Goal: Information Seeking & Learning: Find specific fact

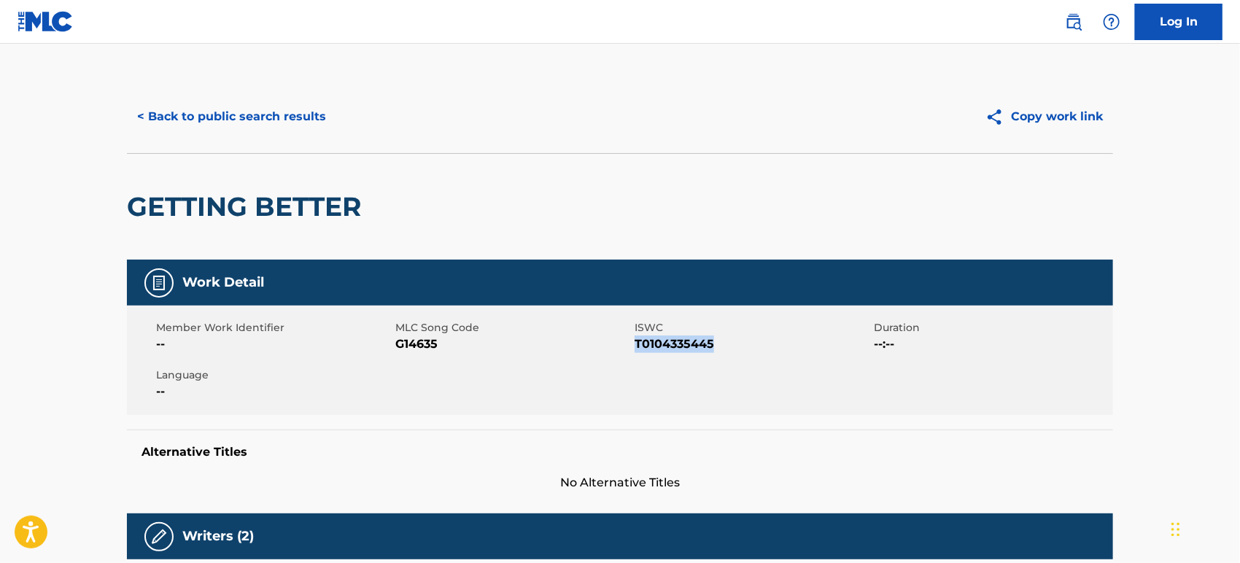
click at [193, 119] on button "< Back to public search results" at bounding box center [231, 116] width 209 height 36
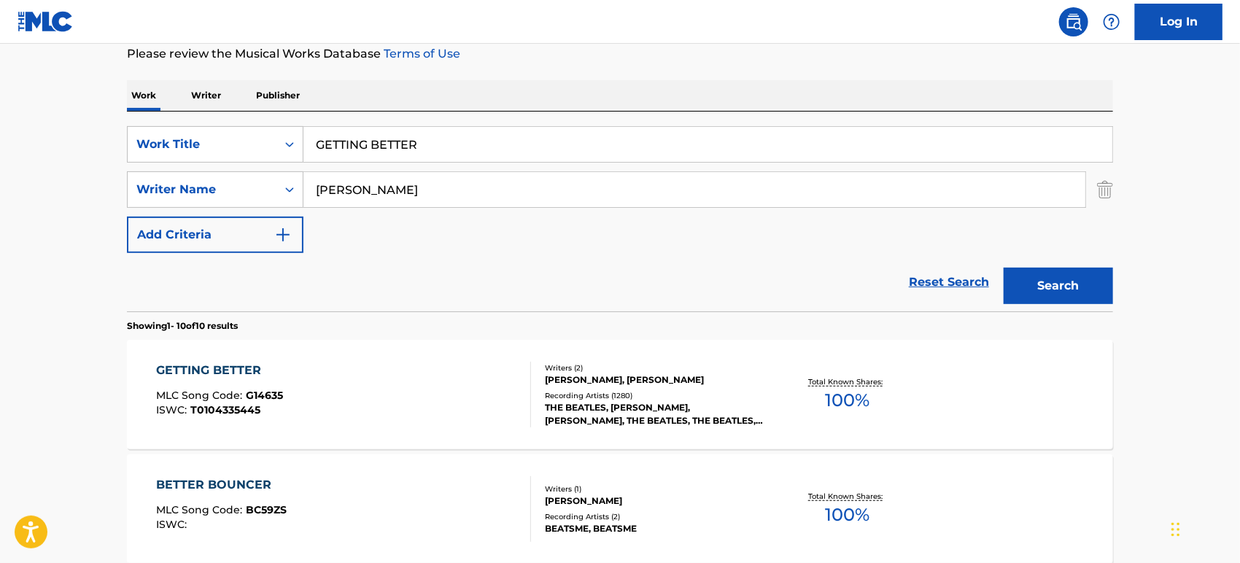
drag, startPoint x: 448, startPoint y: 137, endPoint x: 141, endPoint y: 121, distance: 308.2
click at [141, 121] on div "SearchWithCriteriaaf5ce2c7-3226-46b3-84cd-3beac69abd8d Work Title GETTING BETTE…" at bounding box center [620, 212] width 986 height 200
paste input "X7309D"
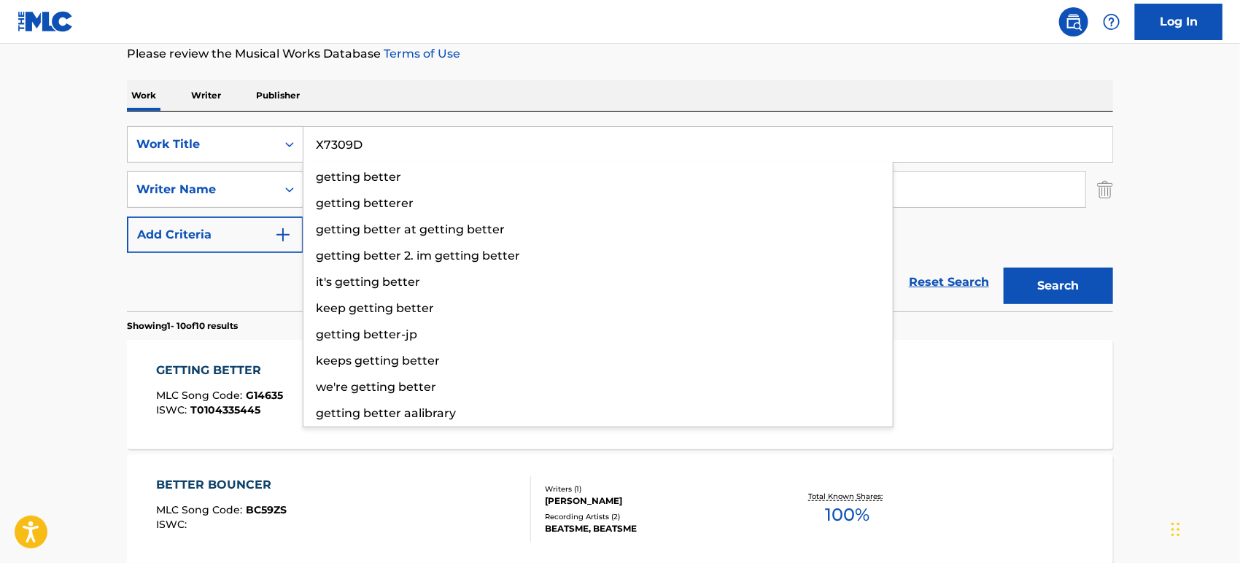
click at [136, 257] on div "Reset Search Search" at bounding box center [620, 282] width 986 height 58
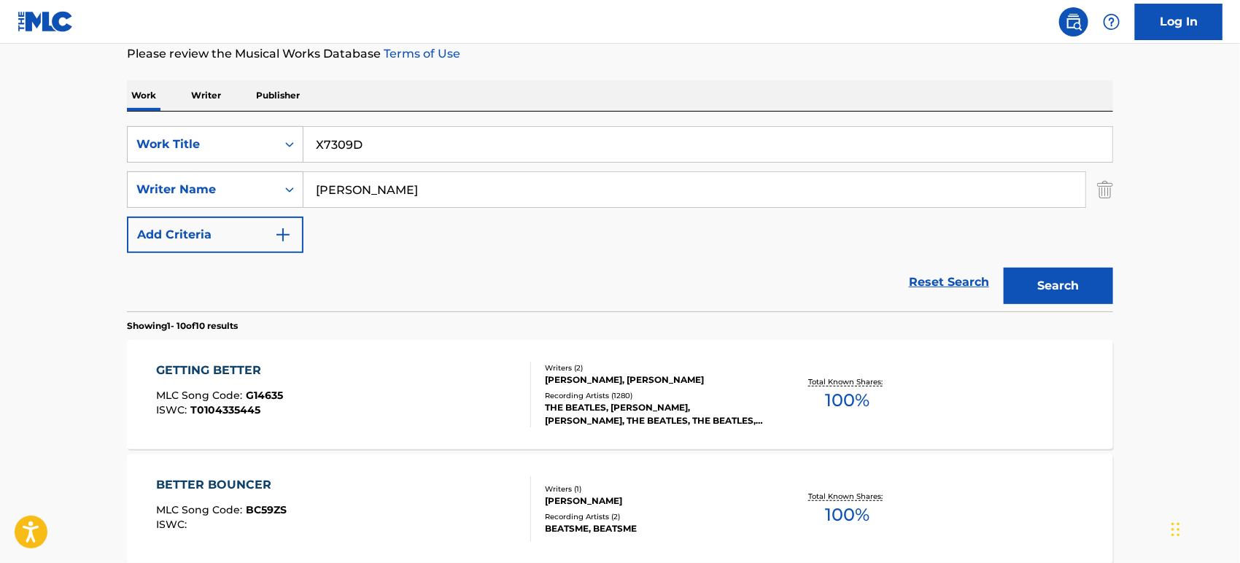
drag, startPoint x: 378, startPoint y: 132, endPoint x: 368, endPoint y: 140, distance: 13.6
click at [368, 139] on input "X7309D" at bounding box center [707, 144] width 809 height 35
drag, startPoint x: 395, startPoint y: 148, endPoint x: 229, endPoint y: 144, distance: 165.6
click at [229, 144] on div "SearchWithCriteriaaf5ce2c7-3226-46b3-84cd-3beac69abd8d Work Title X7309D" at bounding box center [620, 144] width 986 height 36
paste input "Chez [PERSON_NAME] Et [PERSON_NAME]"
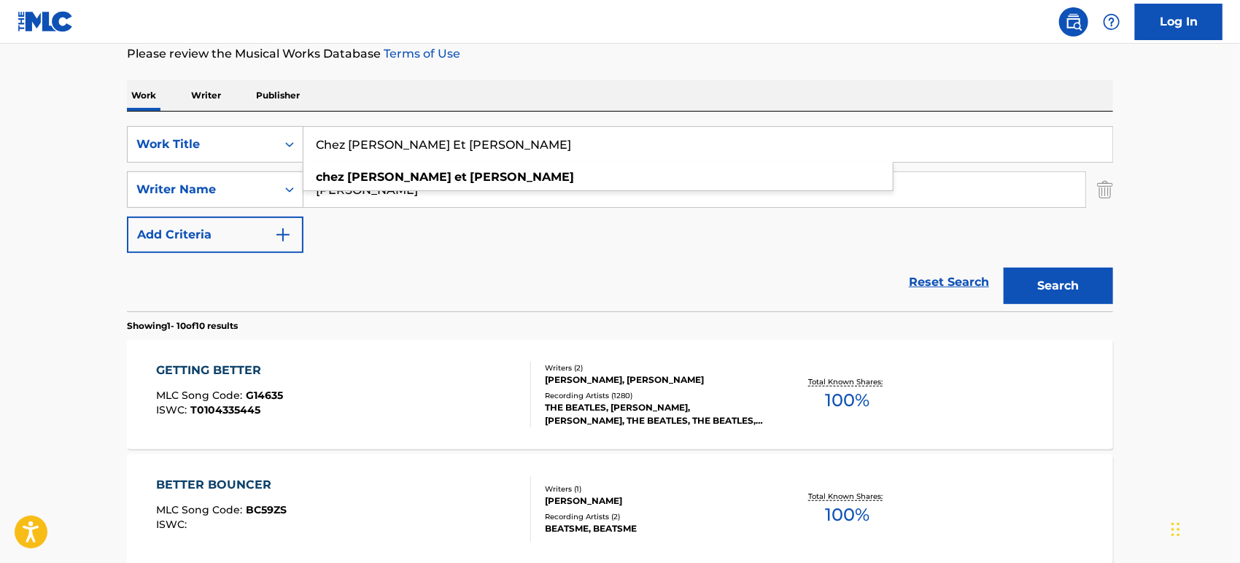
type input "Chez [PERSON_NAME] Et [PERSON_NAME]"
drag, startPoint x: 442, startPoint y: 182, endPoint x: 260, endPoint y: 178, distance: 182.4
click at [260, 178] on div "SearchWithCriteria2c6fec39-2fdd-40ae-aaf7-22e804b67850 Writer Name [PERSON_NAME]" at bounding box center [620, 189] width 986 height 36
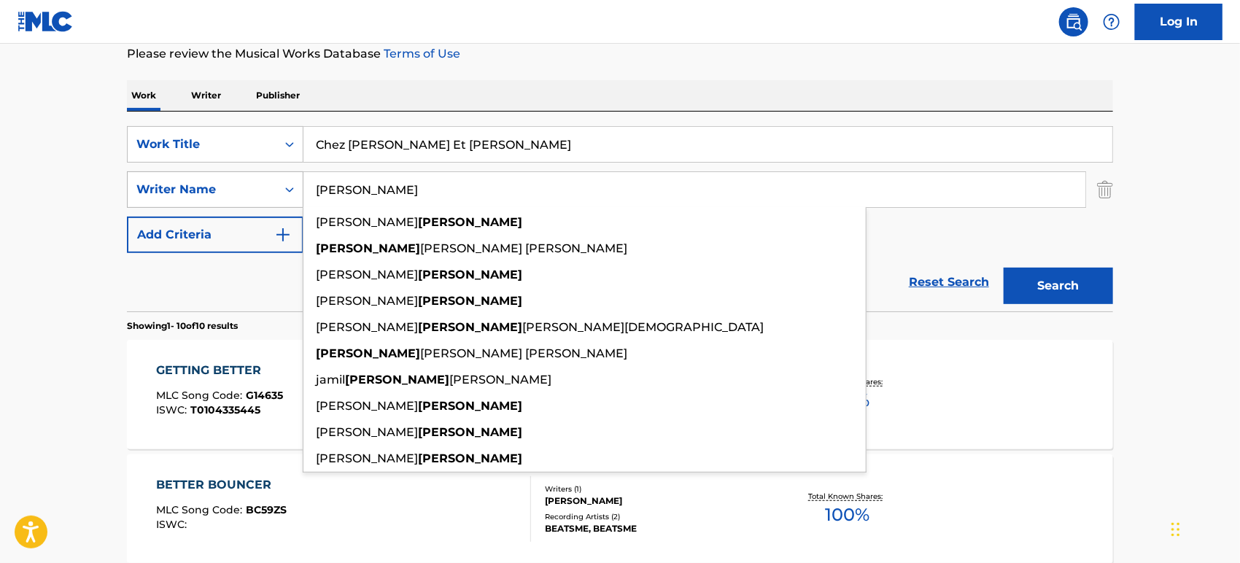
paste input "Bruni"
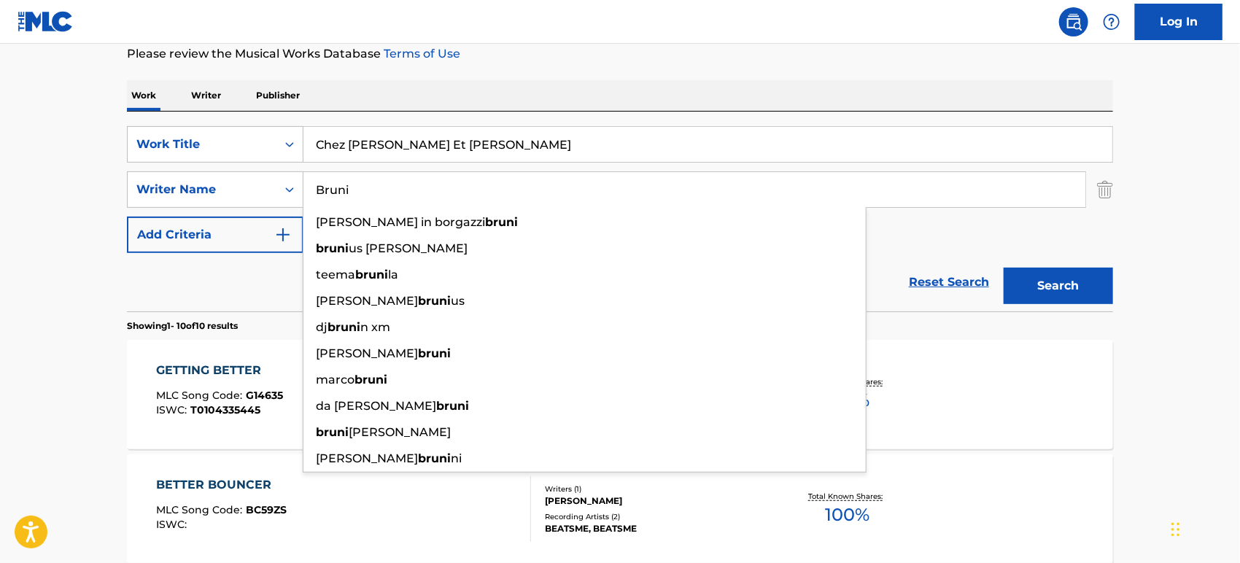
type input "Bruni"
click at [1064, 289] on button "Search" at bounding box center [1057, 286] width 109 height 36
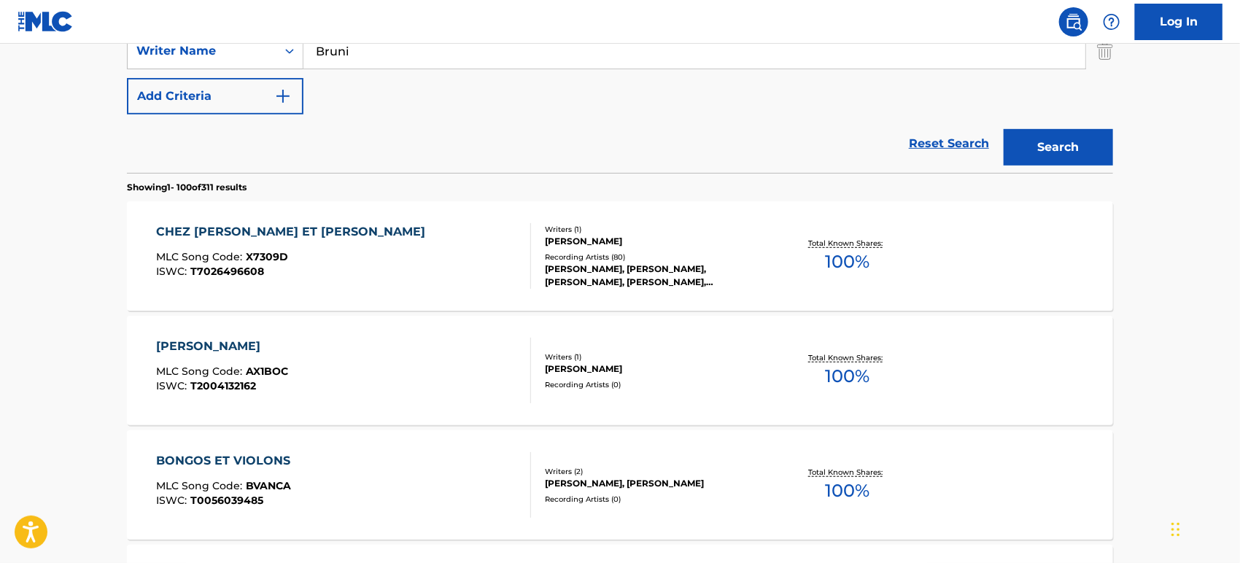
scroll to position [360, 0]
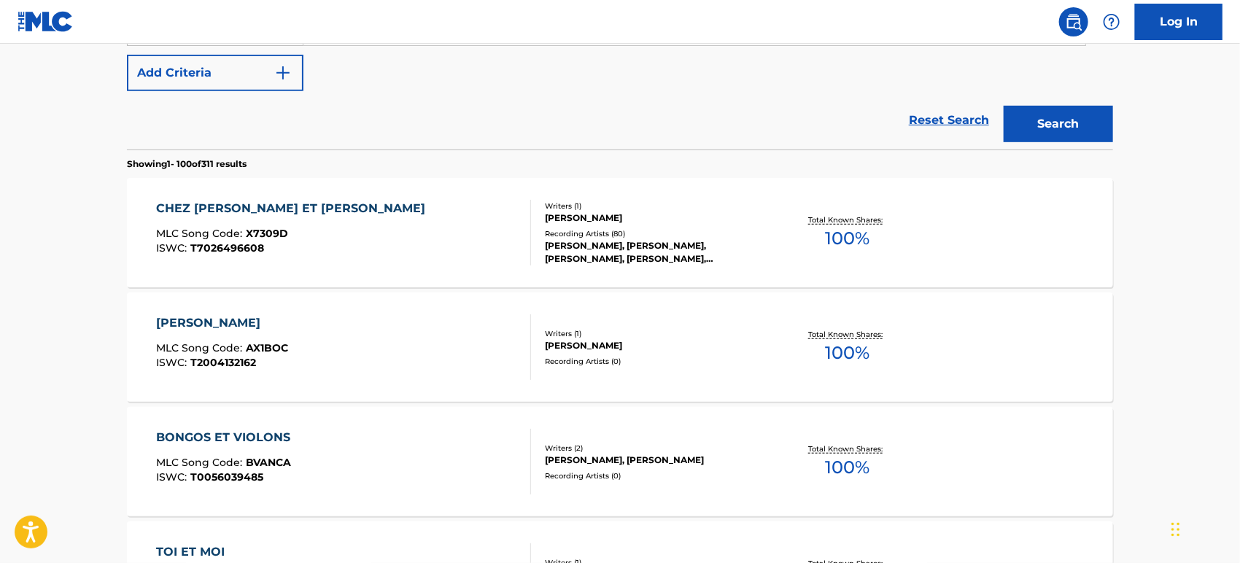
click at [303, 249] on div "CHEZ [PERSON_NAME] ET [PERSON_NAME] MLC Song Code : X7309D ISWC : T7026496608" at bounding box center [344, 233] width 375 height 66
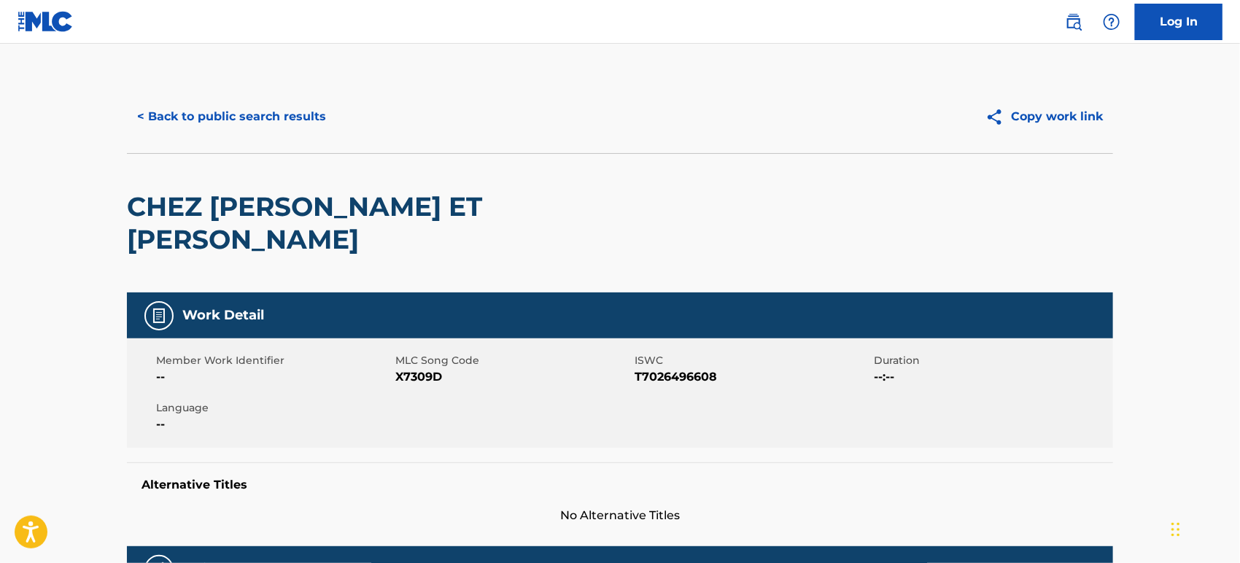
click at [665, 368] on span "T7026496608" at bounding box center [752, 377] width 236 height 18
copy span "T7026496608"
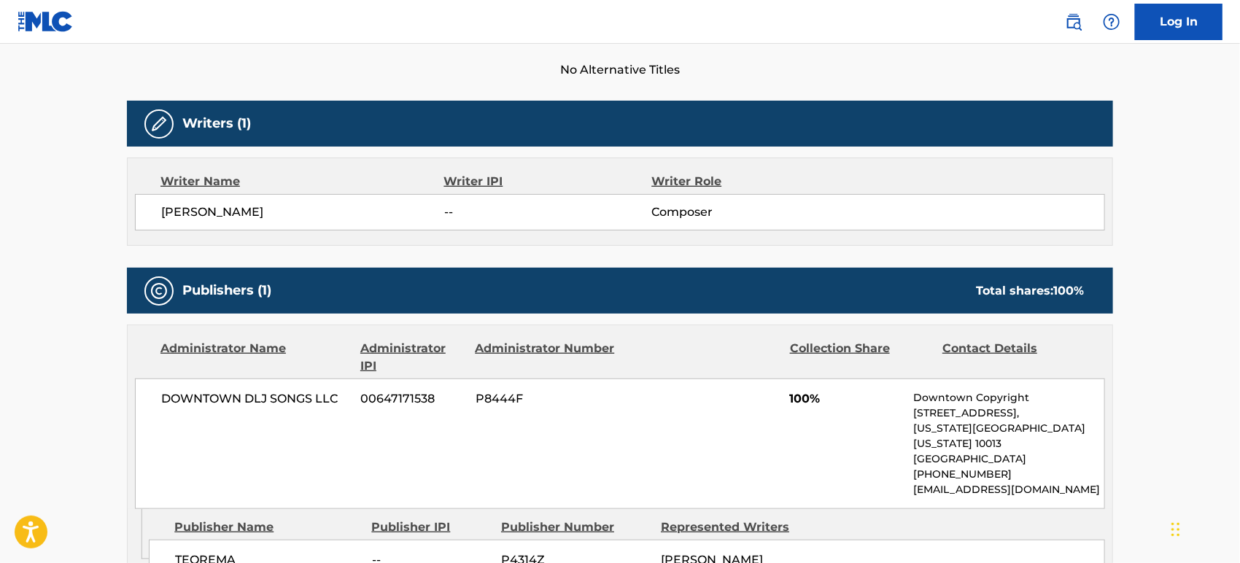
scroll to position [486, 0]
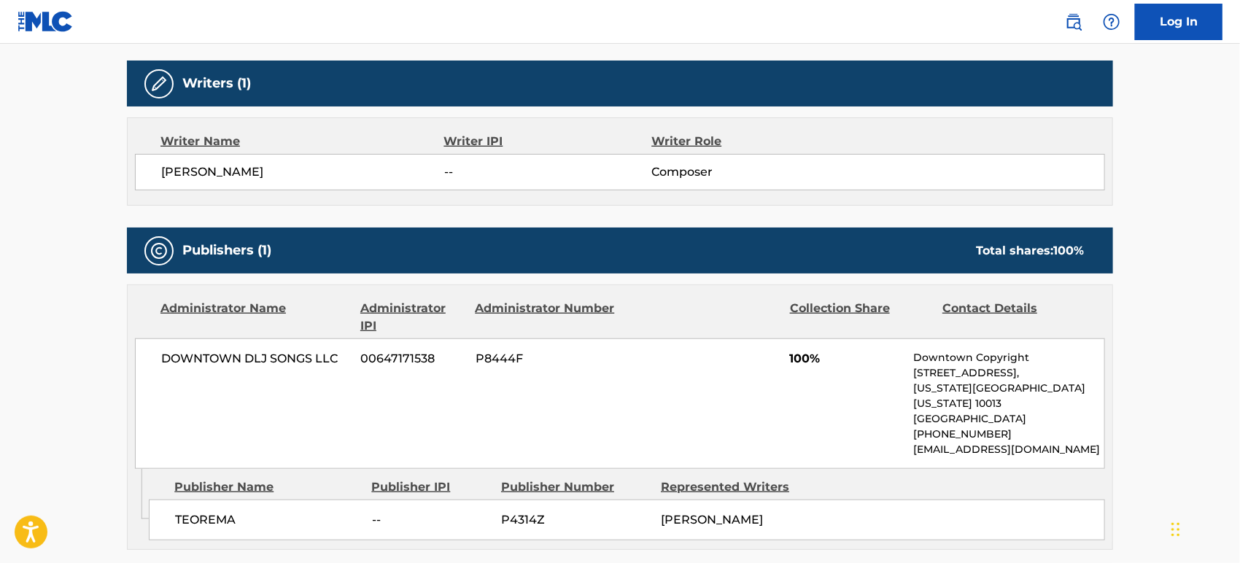
click at [974, 381] on p "[US_STATE][GEOGRAPHIC_DATA][US_STATE] 10013" at bounding box center [1009, 396] width 190 height 31
click at [295, 350] on span "DOWNTOWN DLJ SONGS LLC" at bounding box center [255, 359] width 189 height 18
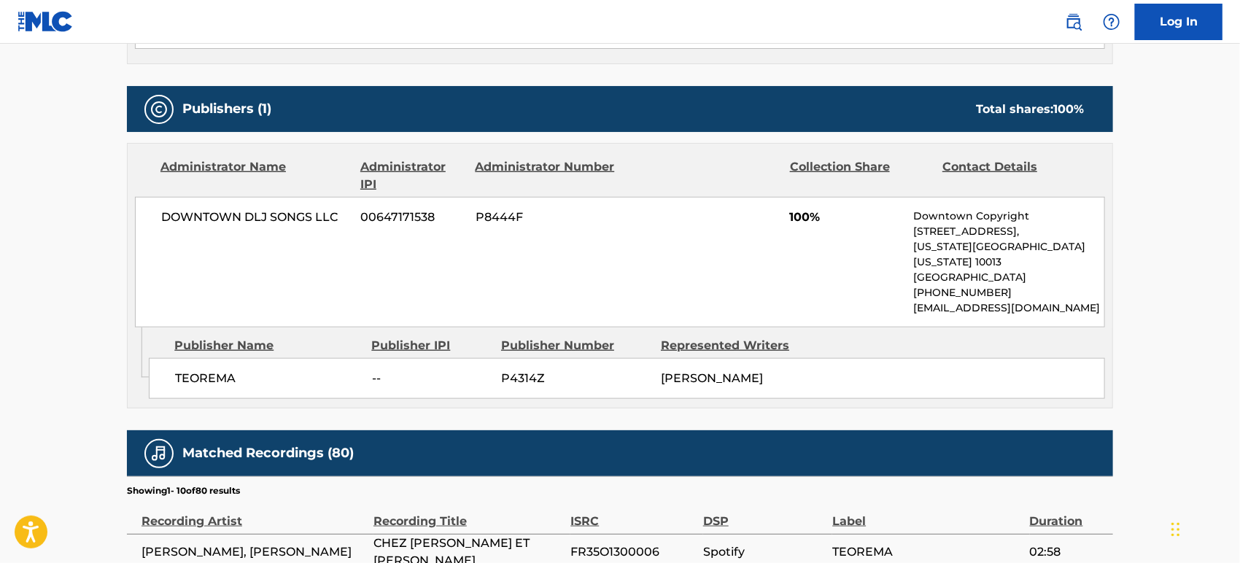
scroll to position [567, 0]
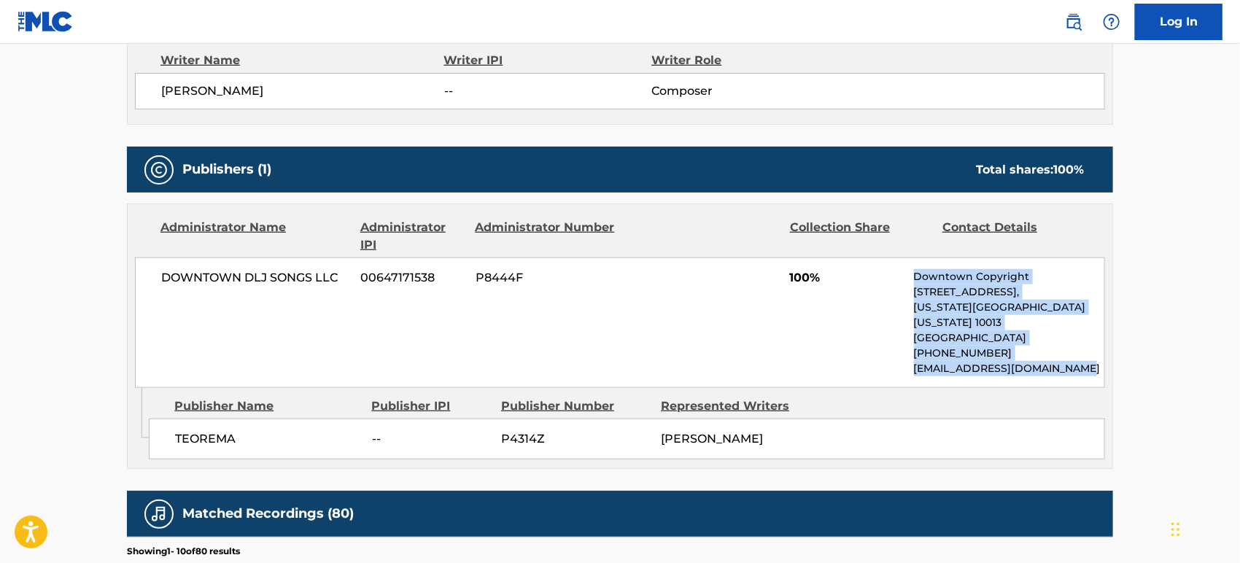
drag, startPoint x: 911, startPoint y: 246, endPoint x: 1091, endPoint y: 324, distance: 196.0
click at [1091, 324] on div "DOWNTOWN DLJ SONGS LLC 00647171538 P8444F 100% Downtown Copyright [STREET_ADDRE…" at bounding box center [620, 322] width 970 height 131
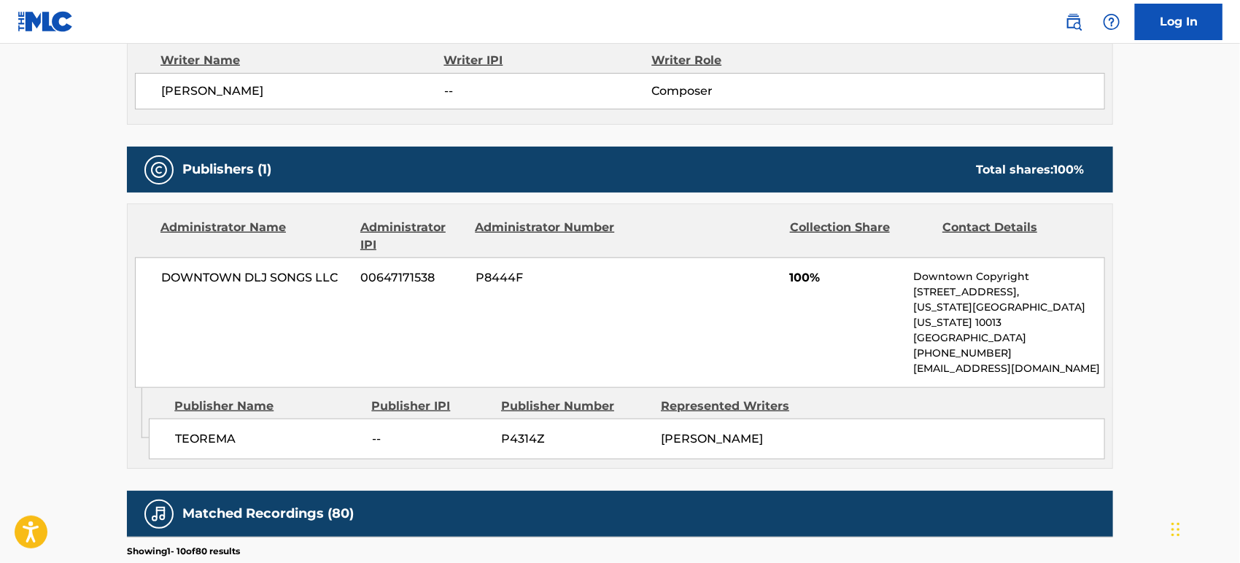
click at [328, 290] on div "DOWNTOWN DLJ SONGS LLC 00647171538 P8444F 100% Downtown Copyright [STREET_ADDRE…" at bounding box center [620, 322] width 970 height 131
click at [357, 271] on div "DOWNTOWN DLJ SONGS LLC 00647171538 P8444F 100% Downtown Copyright [STREET_ADDRE…" at bounding box center [620, 322] width 970 height 131
click at [400, 269] on span "00647171538" at bounding box center [413, 278] width 104 height 18
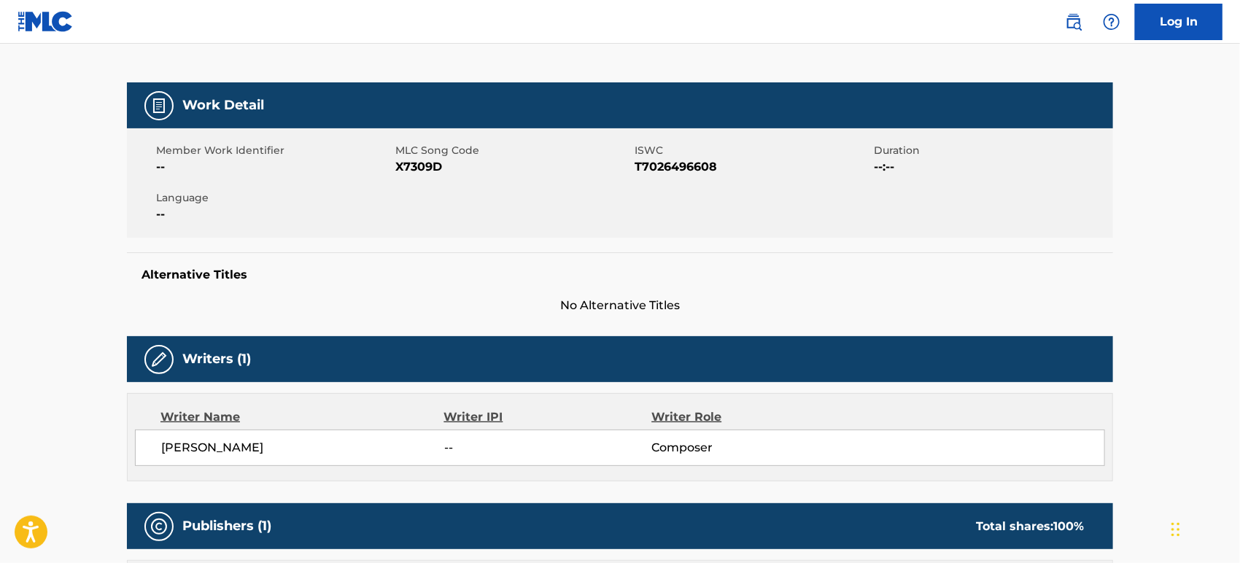
scroll to position [0, 0]
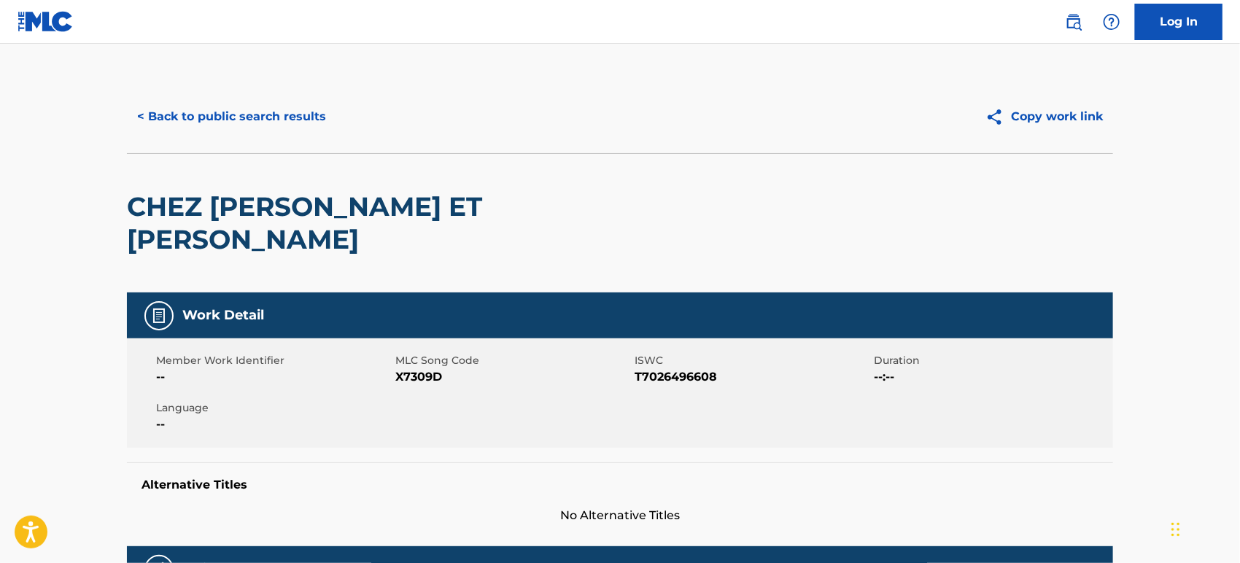
click at [216, 109] on button "< Back to public search results" at bounding box center [231, 116] width 209 height 36
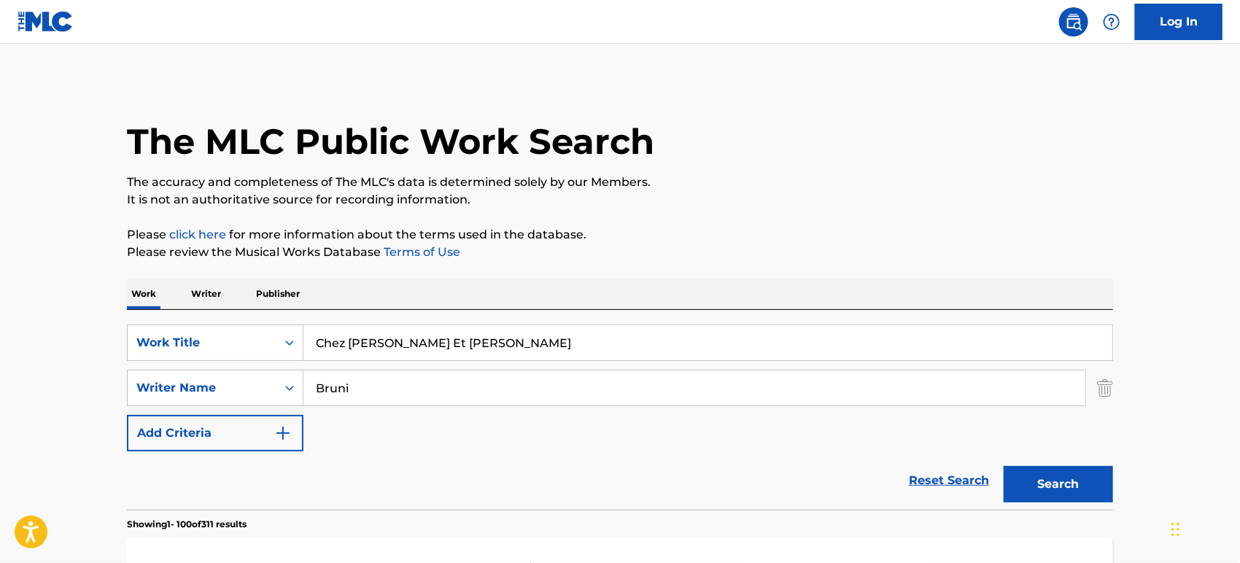
drag, startPoint x: 460, startPoint y: 338, endPoint x: 281, endPoint y: 320, distance: 180.2
click at [231, 326] on div "SearchWithCriteriaaf5ce2c7-3226-46b3-84cd-3beac69abd8d Work Title Chez [PERSON_…" at bounding box center [620, 343] width 986 height 36
paste input "PAS UNE DAME"
type input "PAS UNE DAME"
click at [391, 443] on div "SearchWithCriteriaaf5ce2c7-3226-46b3-84cd-3beac69abd8d Work Title PAS UNE DAME …" at bounding box center [620, 388] width 986 height 127
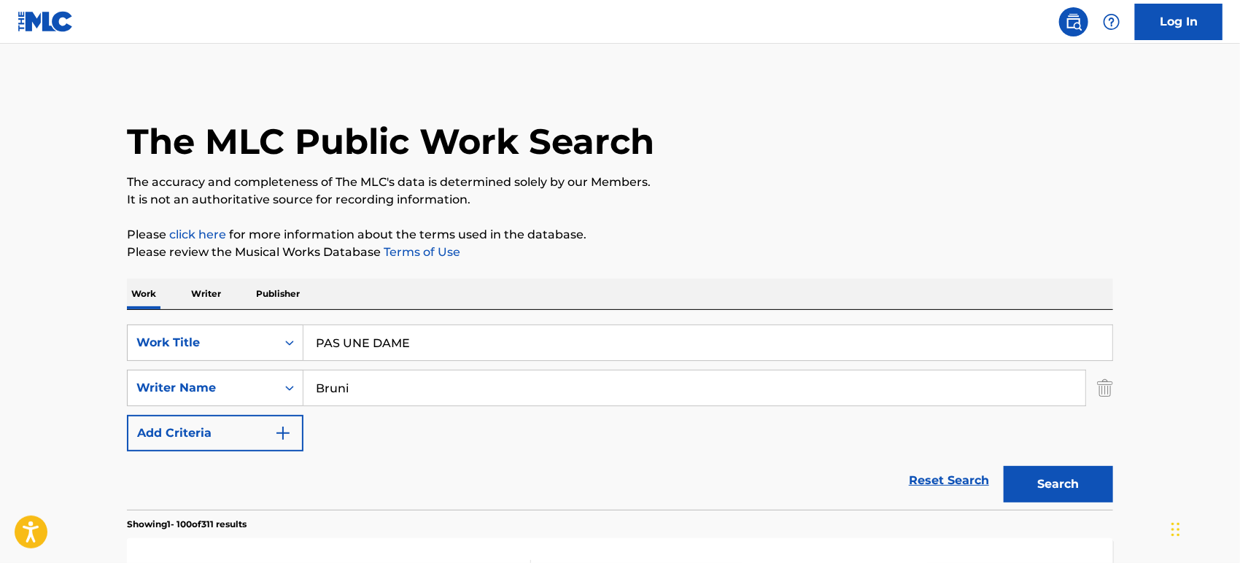
click at [1061, 475] on button "Search" at bounding box center [1057, 484] width 109 height 36
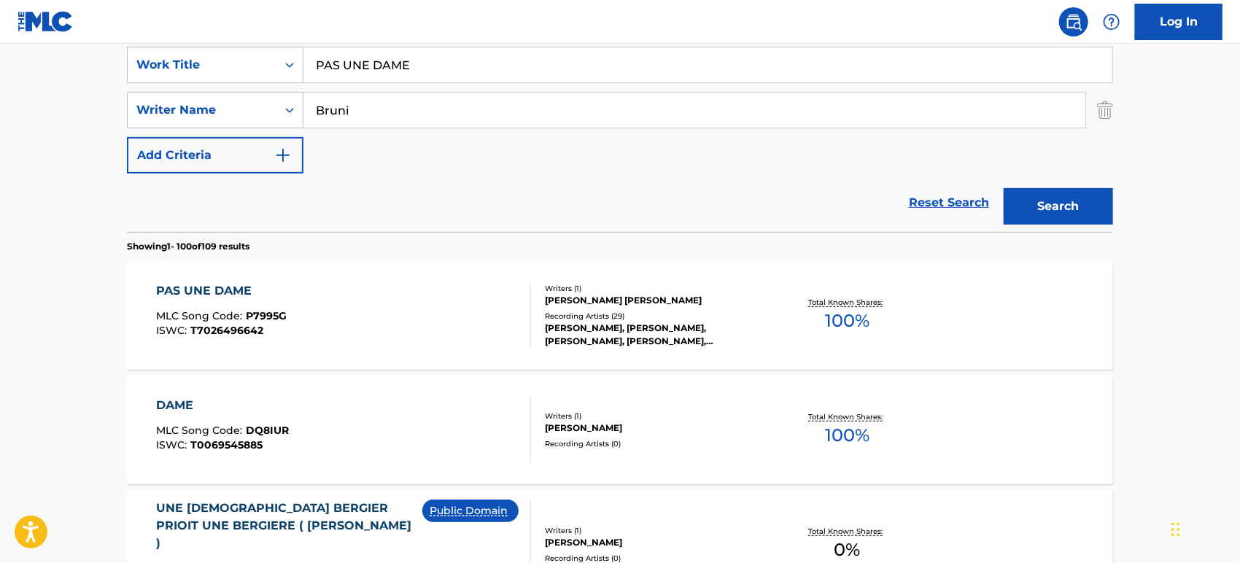
scroll to position [279, 0]
click at [353, 304] on div "PAS UNE DAME MLC Song Code : P7995G ISWC : T7026496642" at bounding box center [344, 314] width 375 height 66
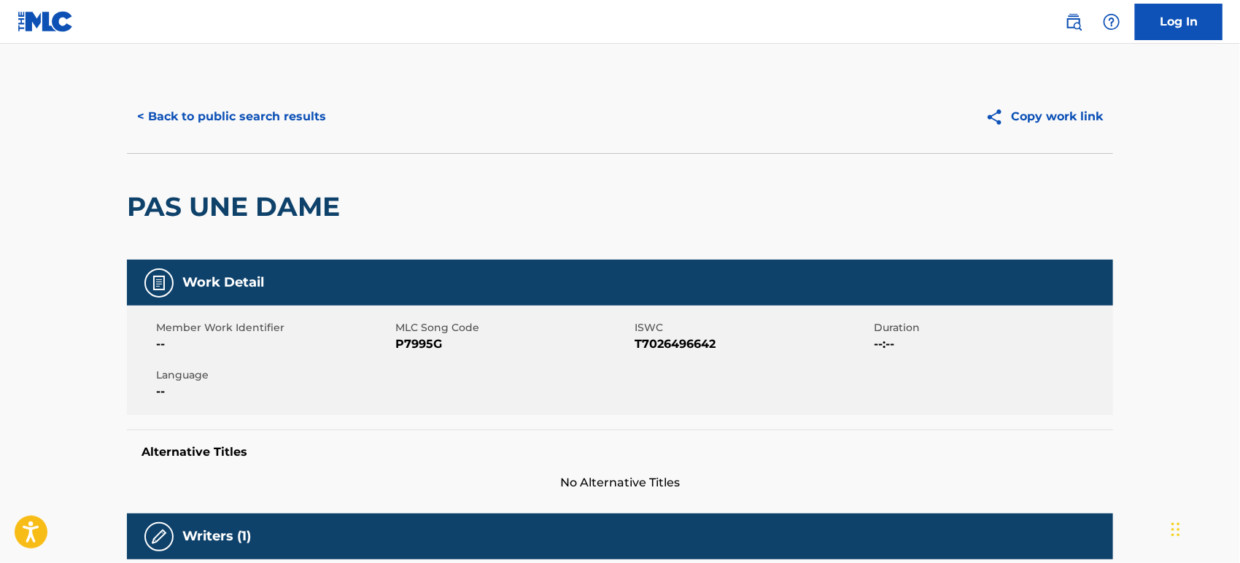
click at [680, 345] on span "T7026496642" at bounding box center [752, 344] width 236 height 18
copy span "T7026496642"
